Goal: Check status: Check status

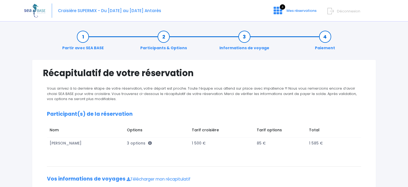
click at [305, 8] on div "Croisière SUPERMIX - Du [DATE] au [DATE] Antarès 4 Mes réservations Déconnexion" at bounding box center [200, 10] width 352 height 21
click at [304, 11] on span "Mes réservations" at bounding box center [302, 10] width 30 height 5
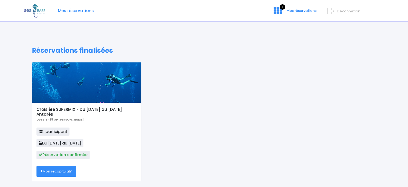
click at [71, 170] on link "Mon récapitulatif" at bounding box center [57, 171] width 40 height 11
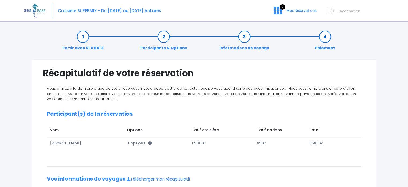
click at [199, 76] on h1 "Récapitulatif de votre réservation" at bounding box center [204, 73] width 322 height 10
